Goal: Information Seeking & Learning: Check status

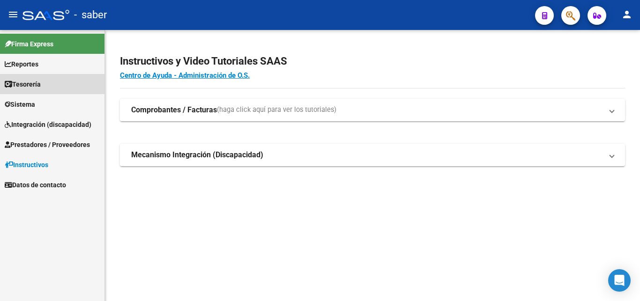
click at [65, 76] on link "Tesorería" at bounding box center [52, 84] width 104 height 20
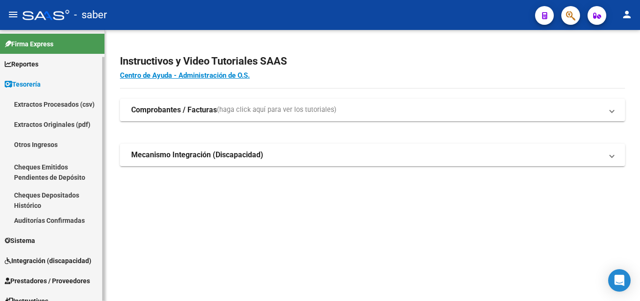
click at [64, 67] on link "Reportes" at bounding box center [52, 64] width 104 height 20
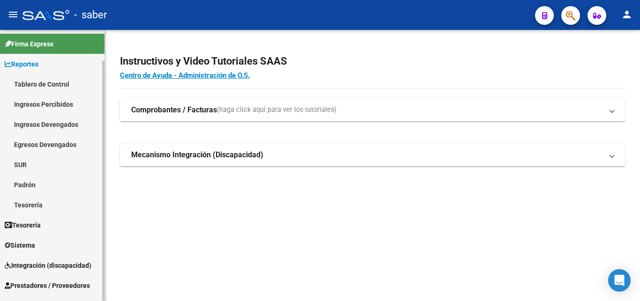
click at [63, 101] on link "Ingresos Percibidos" at bounding box center [52, 104] width 104 height 20
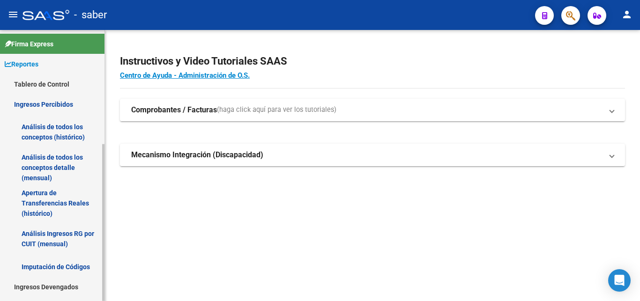
click at [74, 137] on link "Análisis de todos los conceptos (histórico)" at bounding box center [52, 132] width 104 height 36
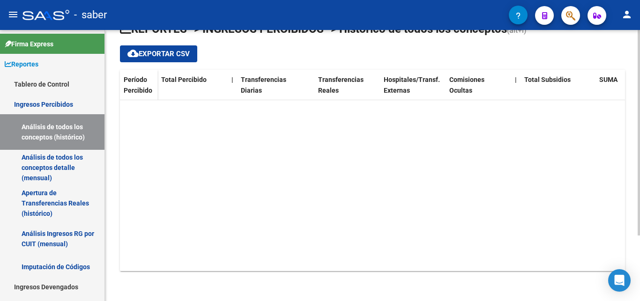
scroll to position [27, 0]
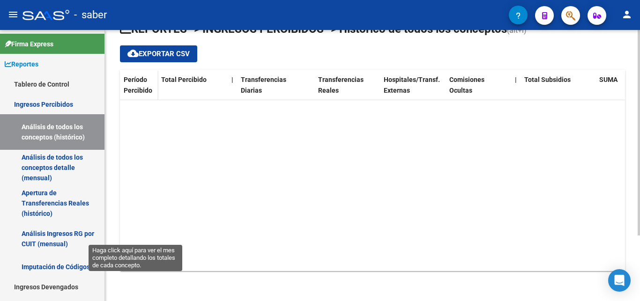
click at [143, 92] on span "202508" at bounding box center [135, 88] width 22 height 8
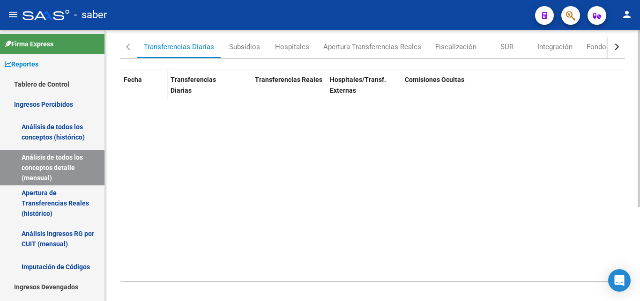
scroll to position [144, 0]
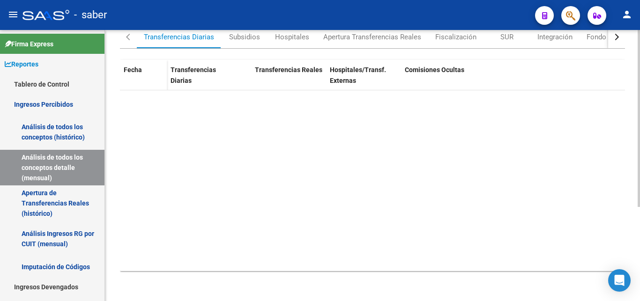
click at [364, 57] on div "$ 0,00" at bounding box center [363, 51] width 67 height 11
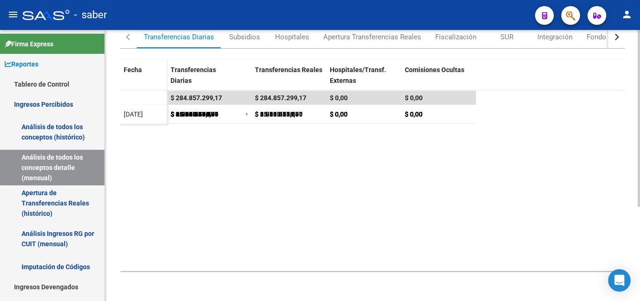
scroll to position [0, 0]
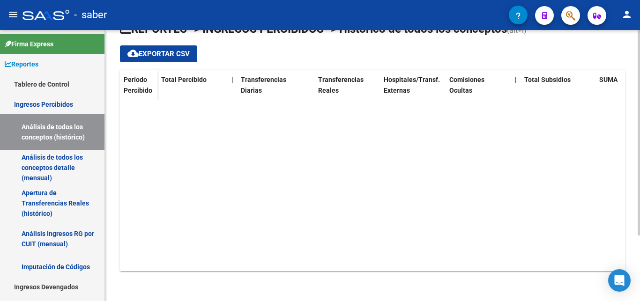
scroll to position [27, 0]
